Goal: Information Seeking & Learning: Learn about a topic

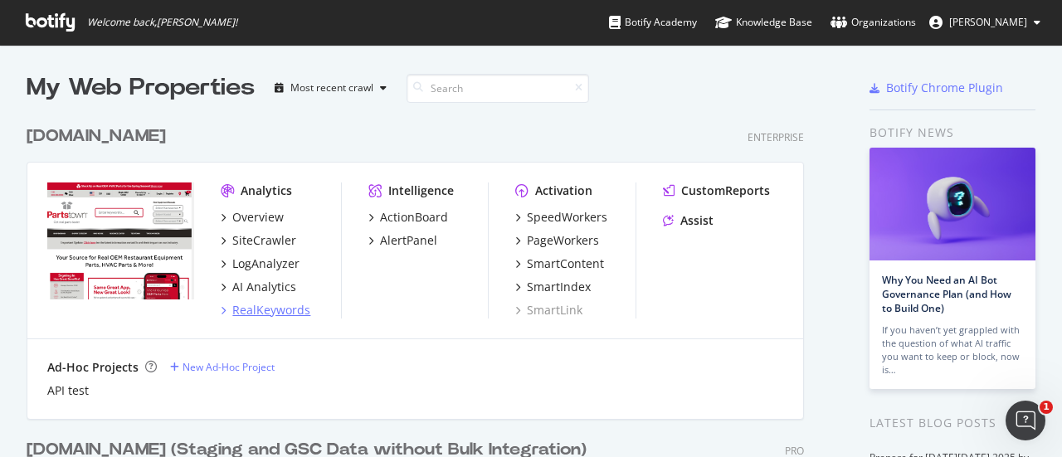
click at [284, 314] on div "RealKeywords" at bounding box center [271, 310] width 78 height 17
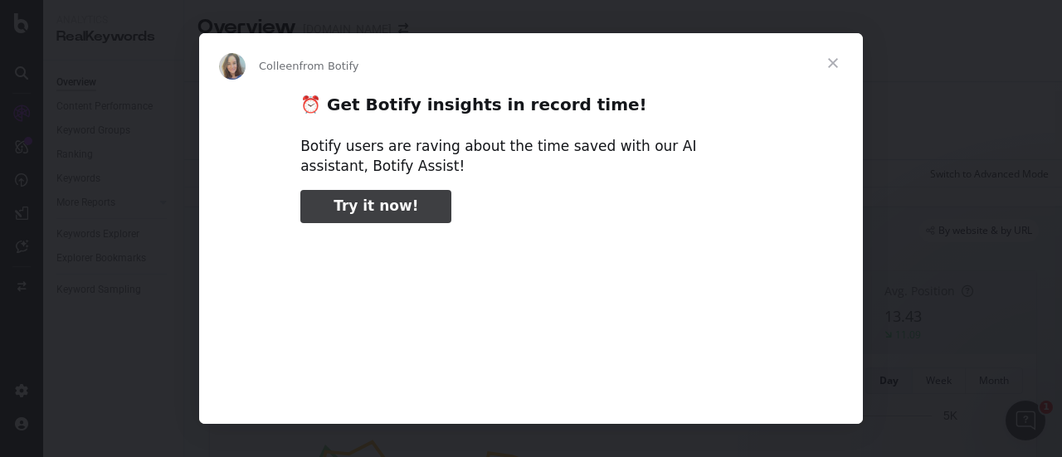
type input "158264"
click at [833, 61] on span "Close" at bounding box center [833, 63] width 60 height 60
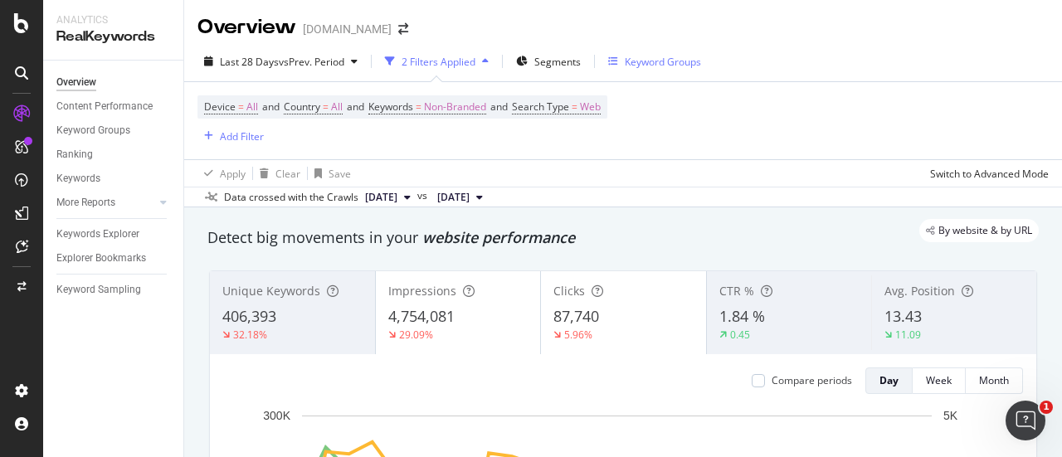
click at [695, 59] on div "Keyword Groups" at bounding box center [663, 62] width 76 height 14
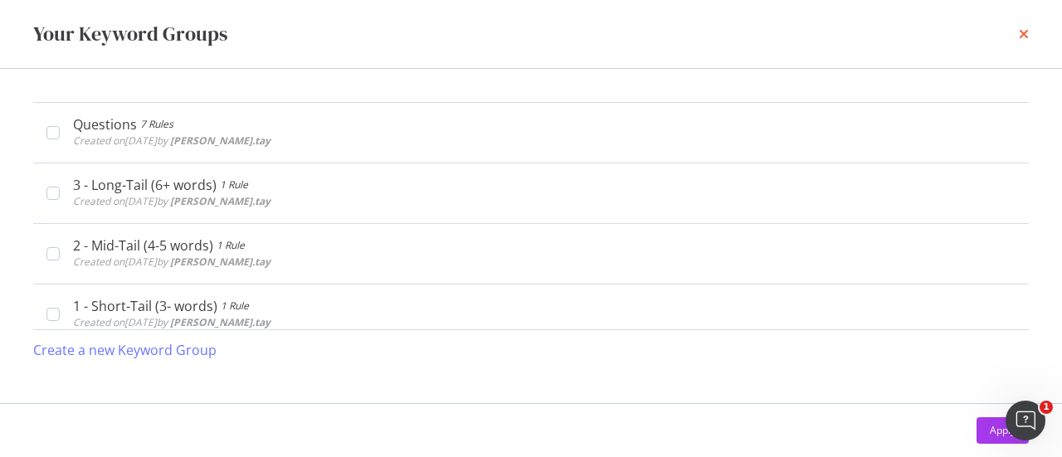
click at [1024, 32] on icon "times" at bounding box center [1024, 33] width 10 height 13
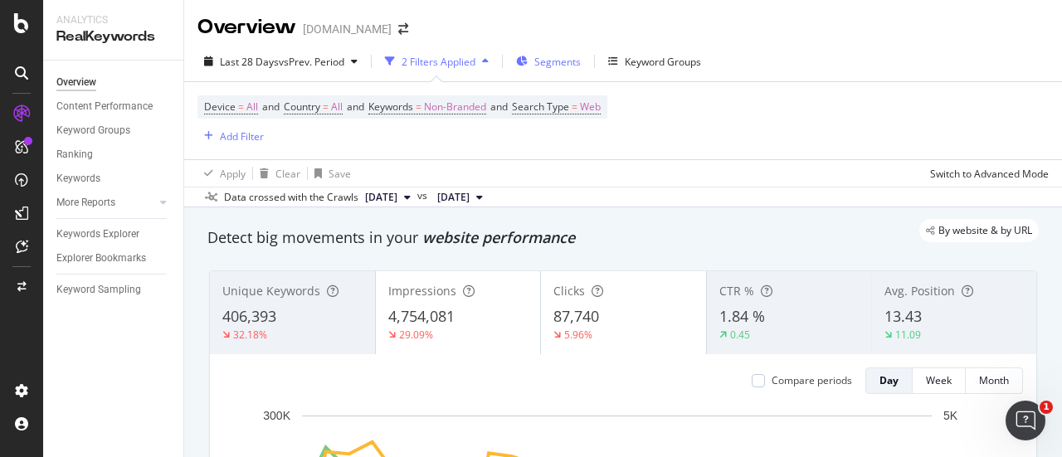
click at [559, 53] on div "Segments" at bounding box center [548, 61] width 65 height 25
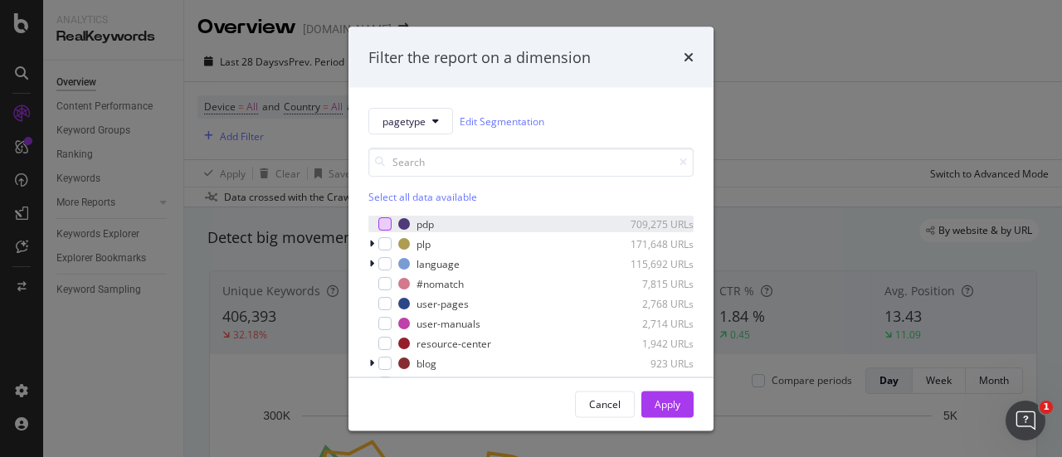
click at [385, 222] on div "modal" at bounding box center [384, 223] width 13 height 13
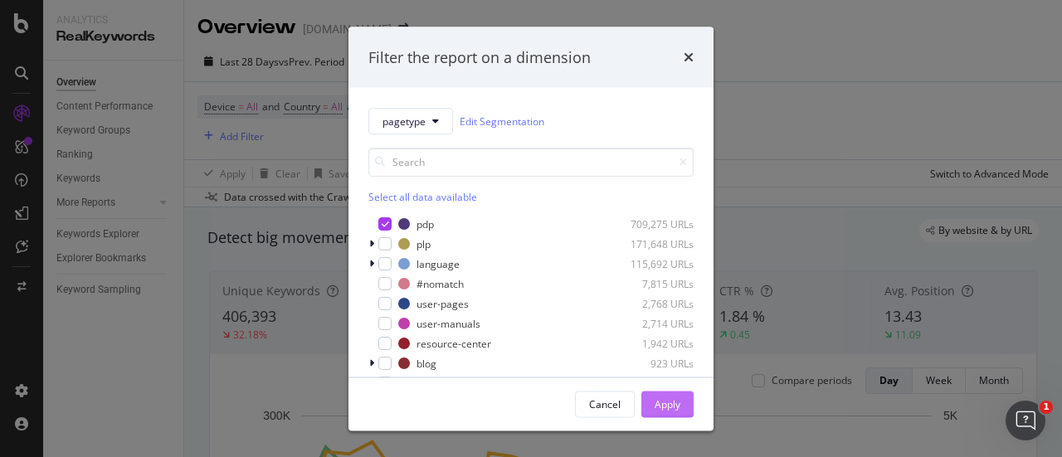
click at [692, 411] on button "Apply" at bounding box center [667, 404] width 52 height 27
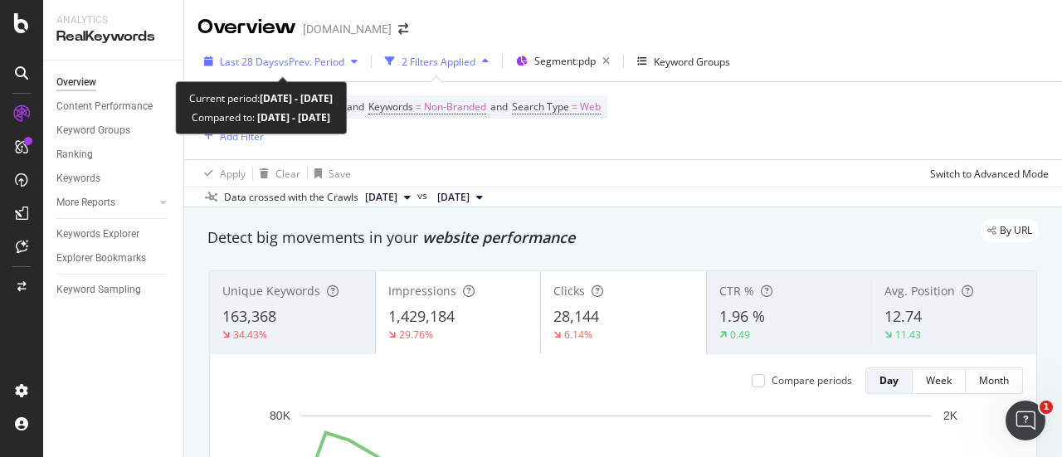
click at [305, 57] on span "vs Prev. Period" at bounding box center [312, 62] width 66 height 14
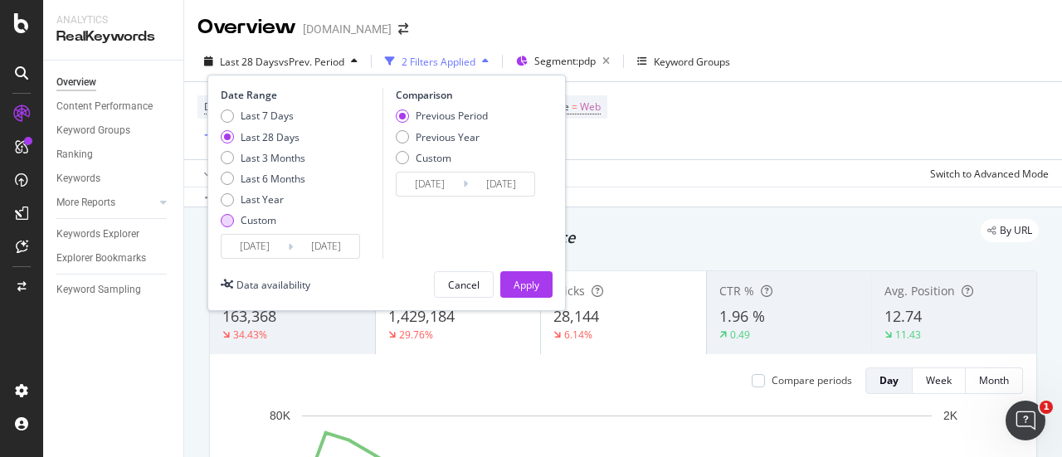
click at [268, 221] on div "Custom" at bounding box center [259, 220] width 36 height 14
click at [269, 246] on input "[DATE]" at bounding box center [254, 246] width 66 height 23
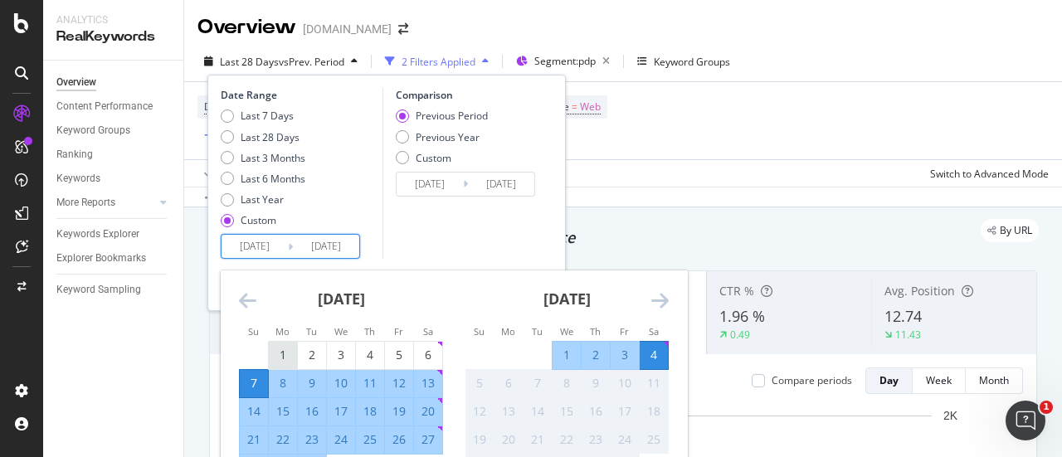
click at [275, 350] on div "1" at bounding box center [283, 355] width 28 height 17
type input "[DATE]"
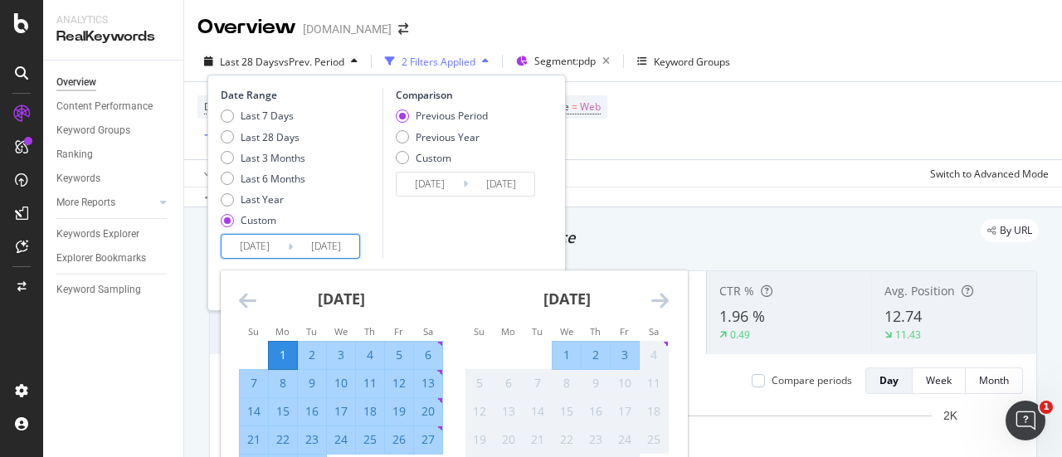
type input "[DATE]"
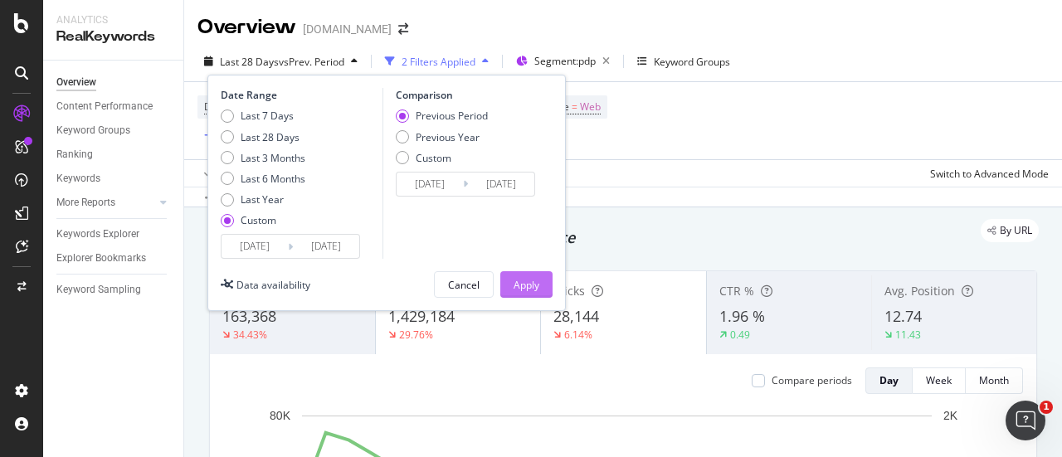
click at [539, 271] on button "Apply" at bounding box center [526, 284] width 52 height 27
